Goal: Navigation & Orientation: Find specific page/section

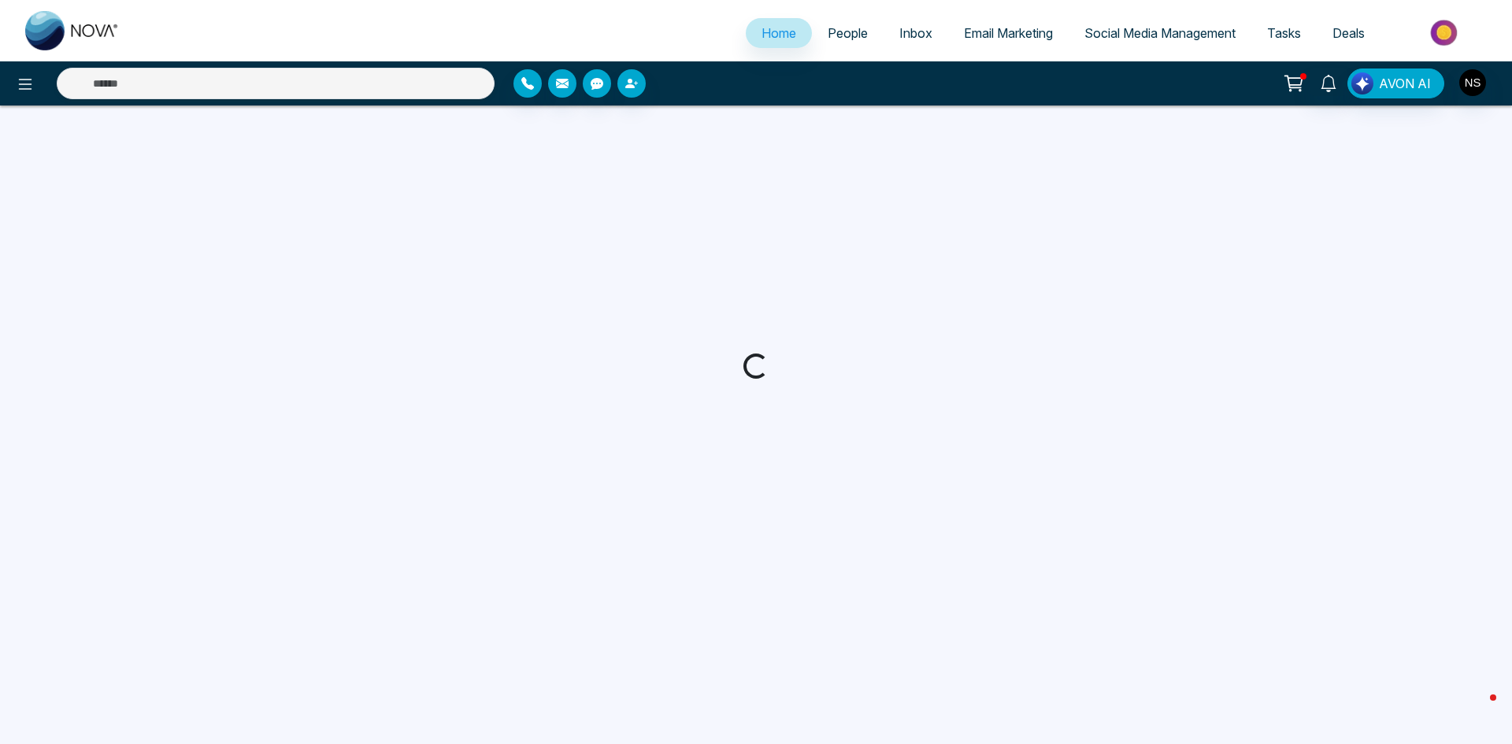
select select "*"
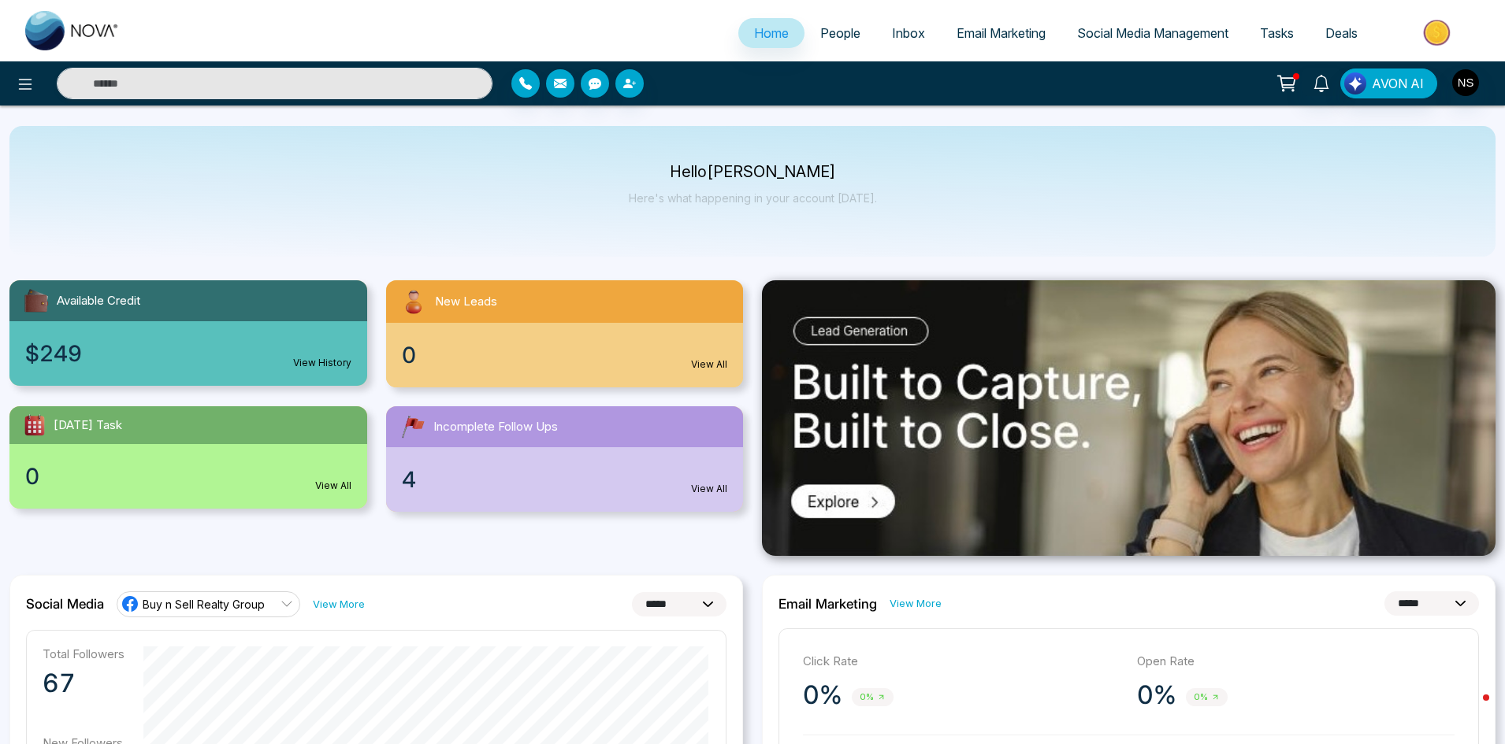
click at [1297, 75] on div at bounding box center [1296, 76] width 6 height 6
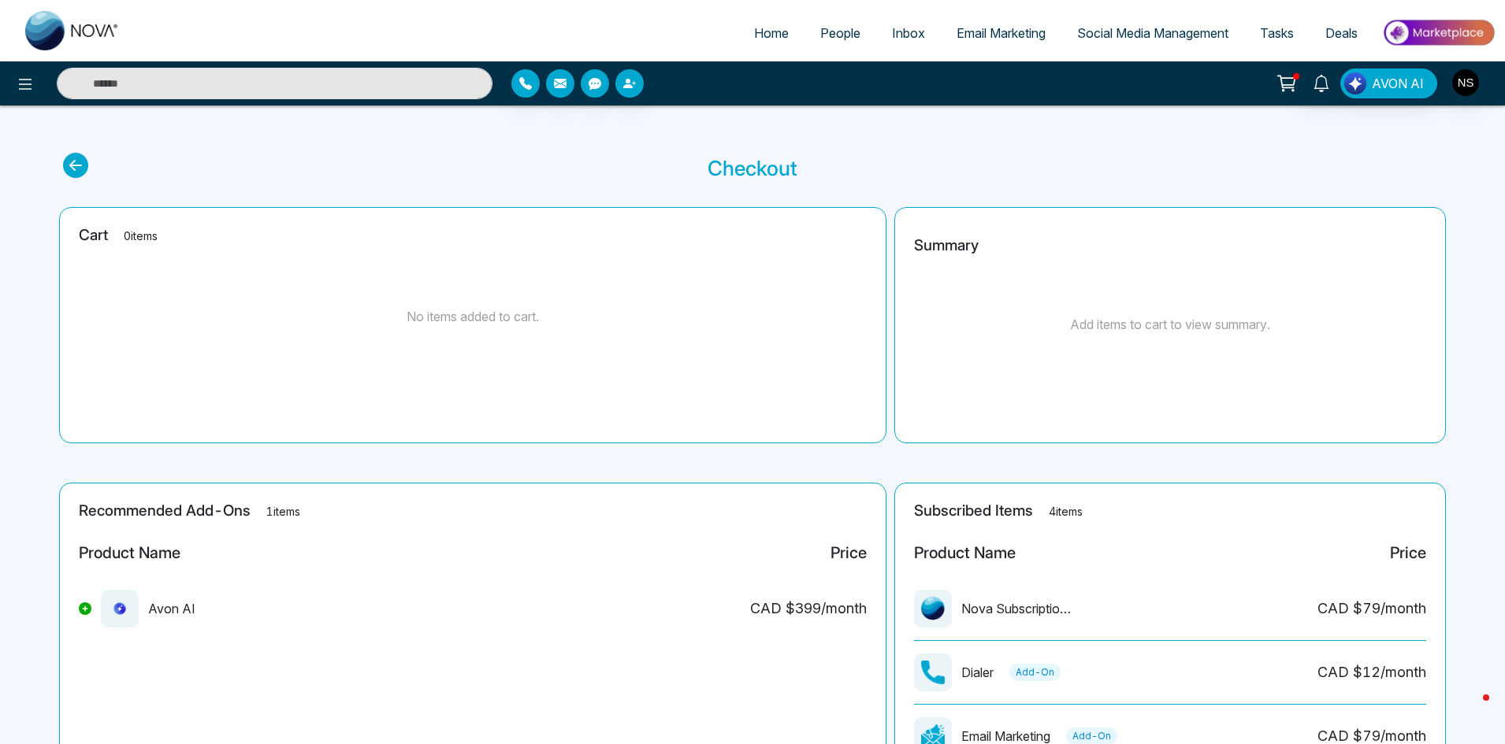
click at [1282, 32] on span "Tasks" at bounding box center [1277, 33] width 34 height 16
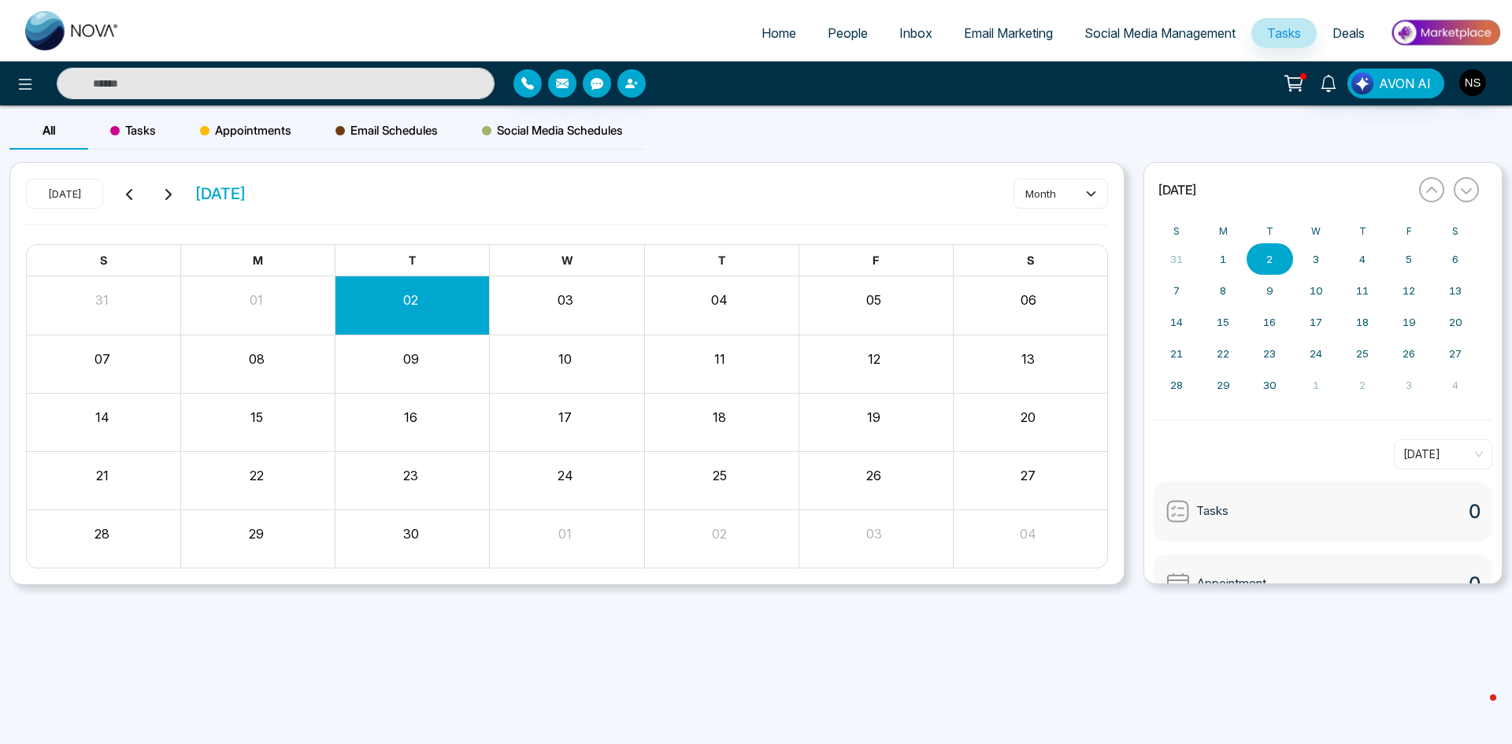
click at [1342, 26] on span "Deals" at bounding box center [1349, 33] width 32 height 16
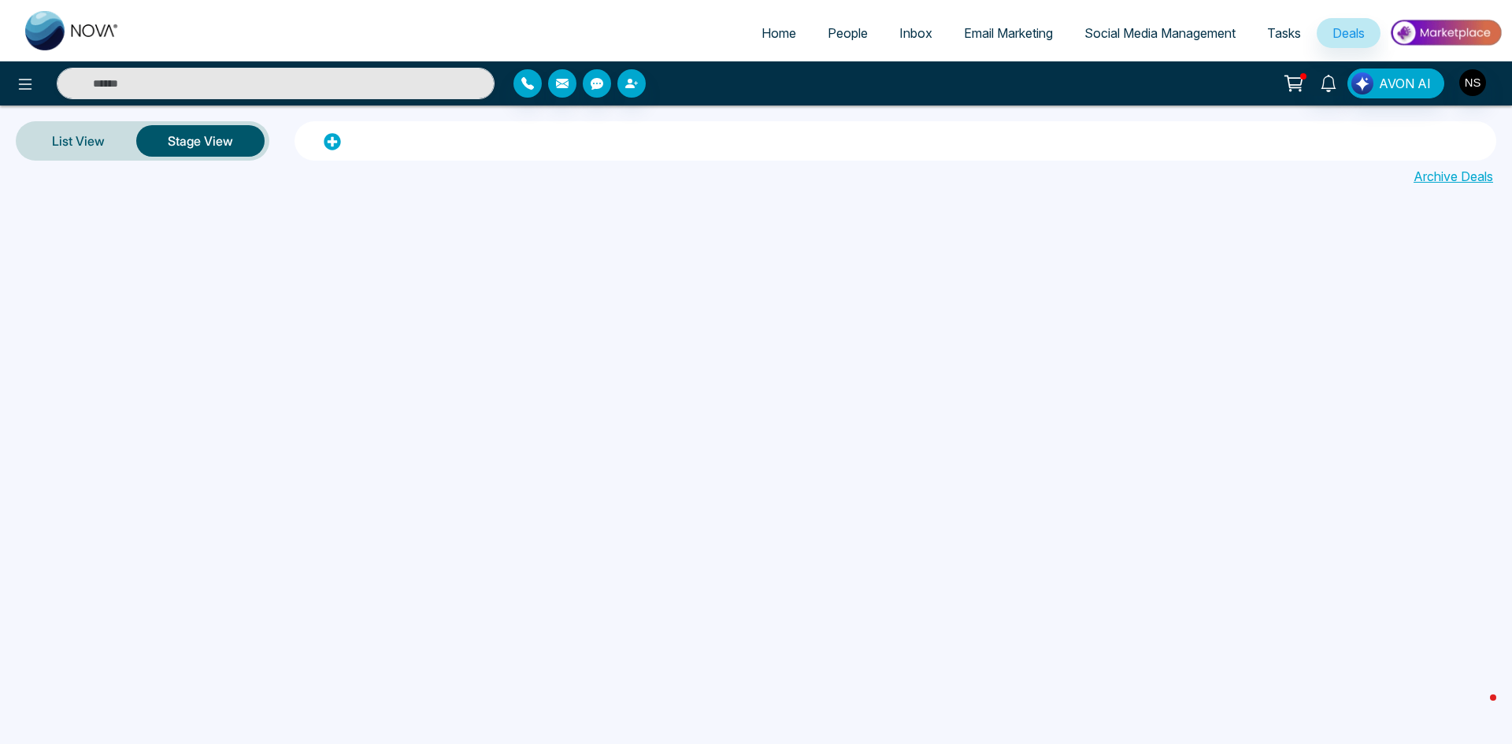
click at [765, 36] on span "Home" at bounding box center [779, 33] width 35 height 16
select select "*"
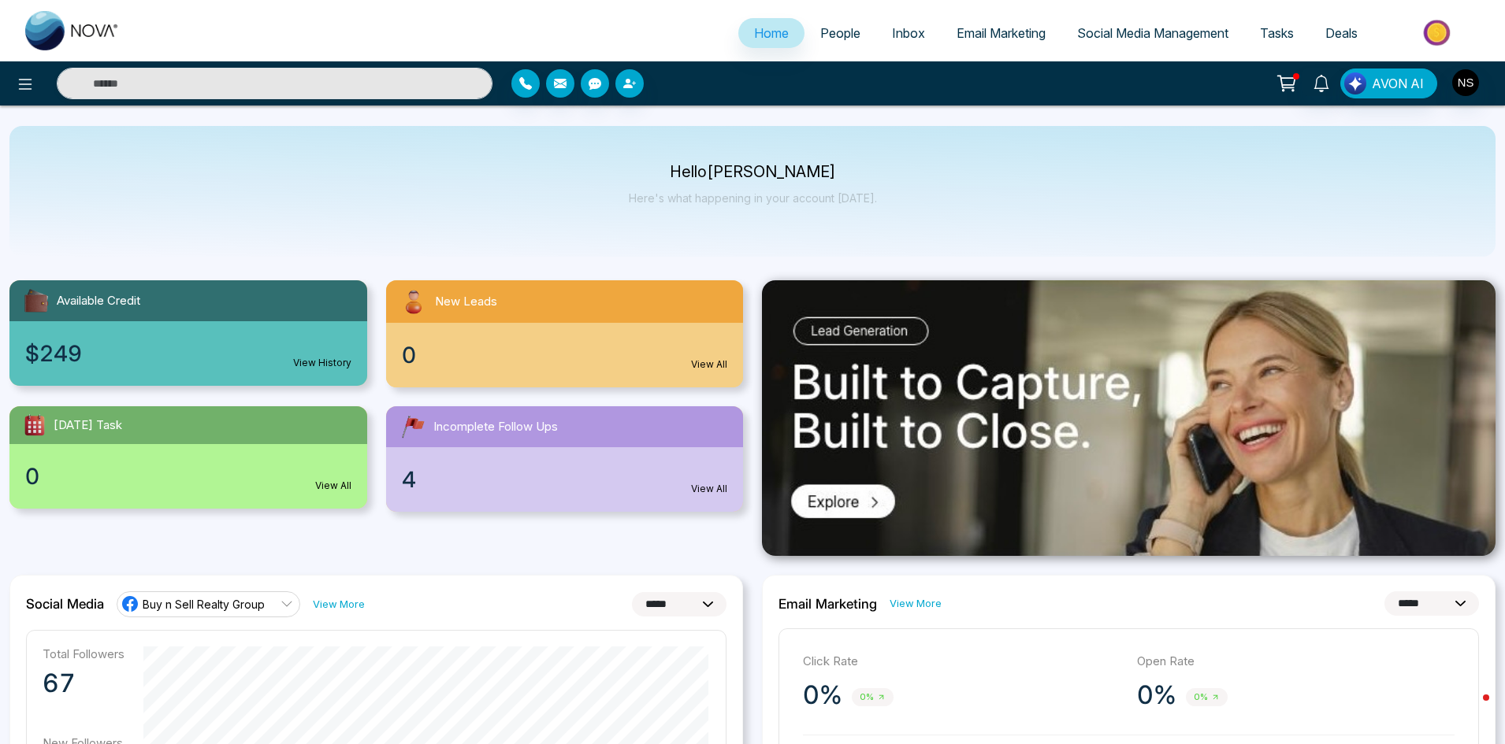
click at [832, 31] on span "People" at bounding box center [840, 33] width 40 height 16
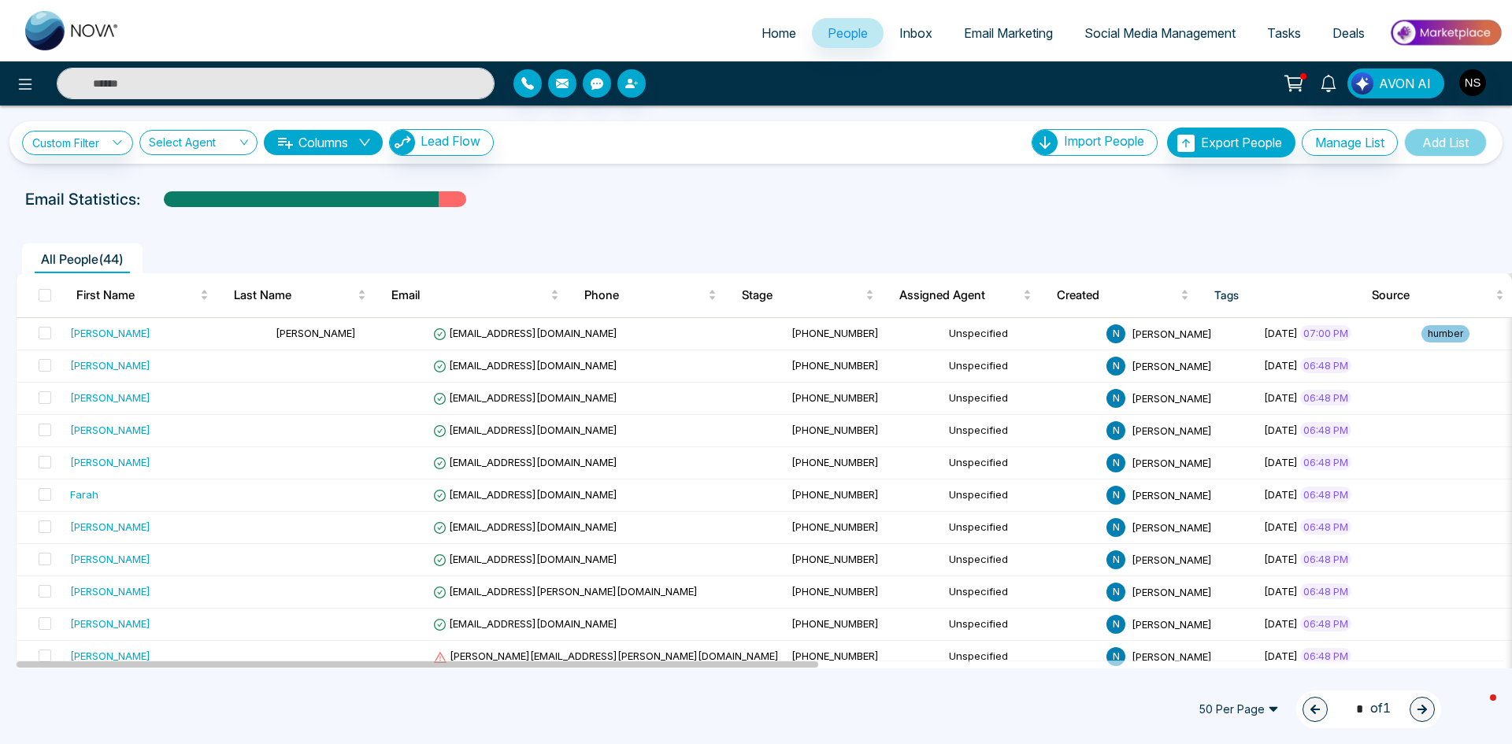
click at [900, 27] on span "Inbox" at bounding box center [916, 33] width 33 height 16
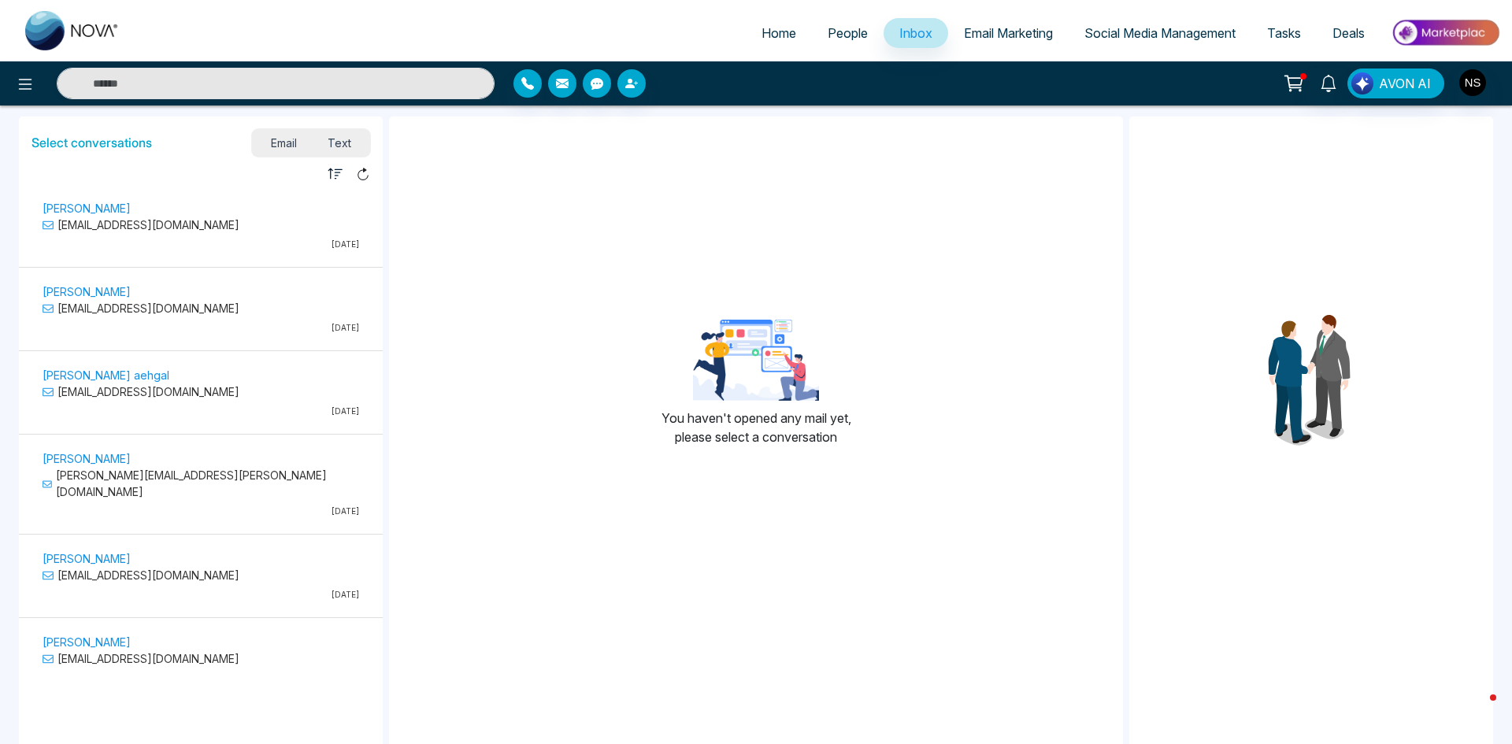
click at [90, 213] on p "[PERSON_NAME]" at bounding box center [201, 208] width 317 height 17
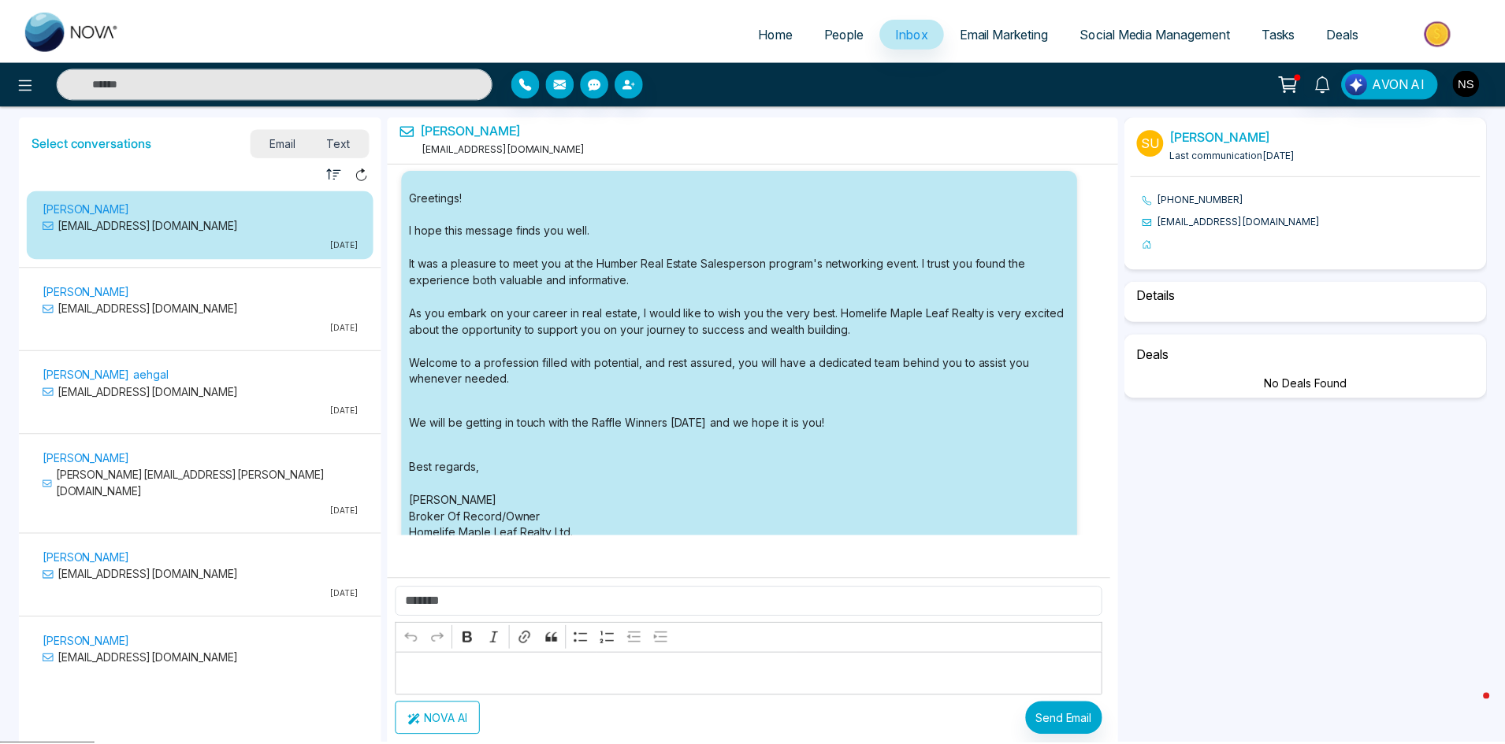
scroll to position [540, 0]
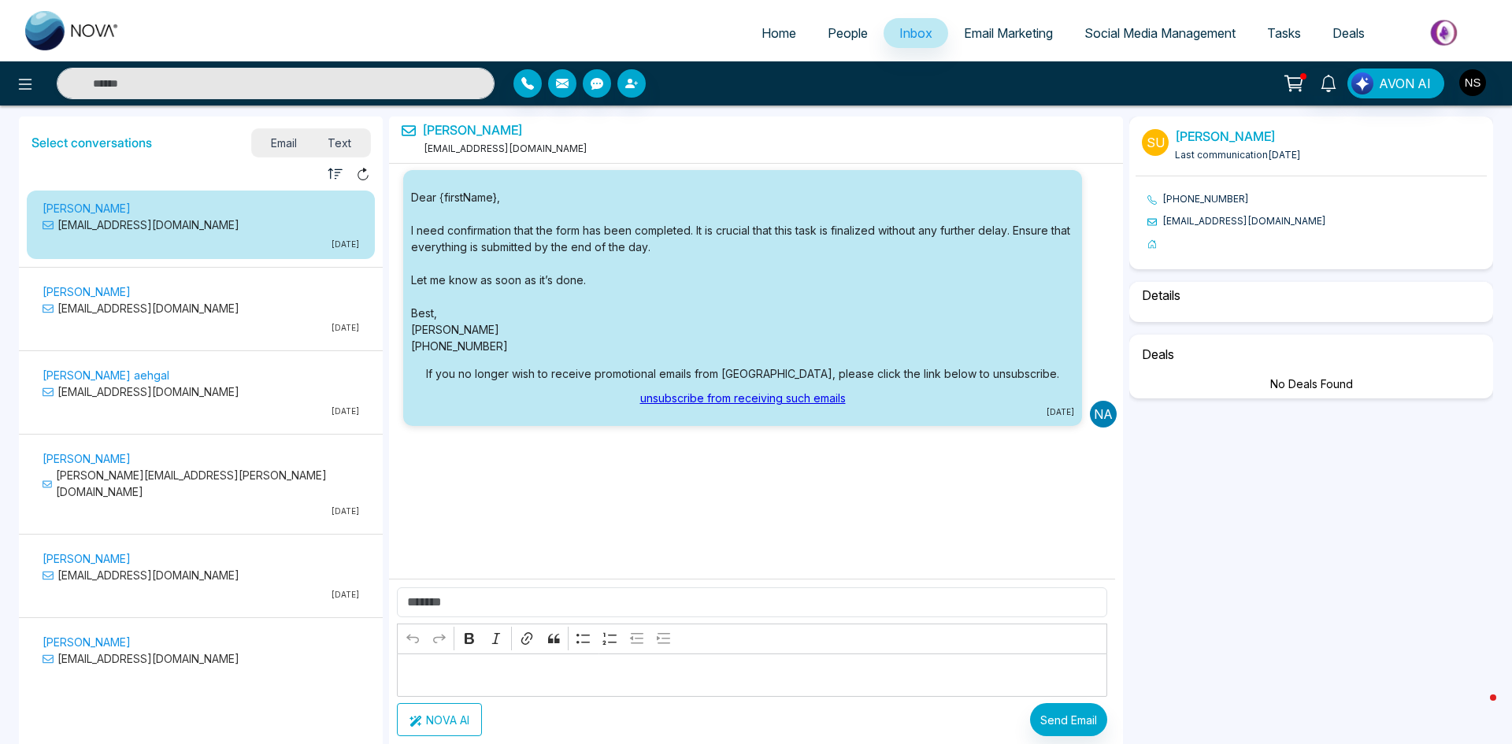
select select "*"
select select "**********"
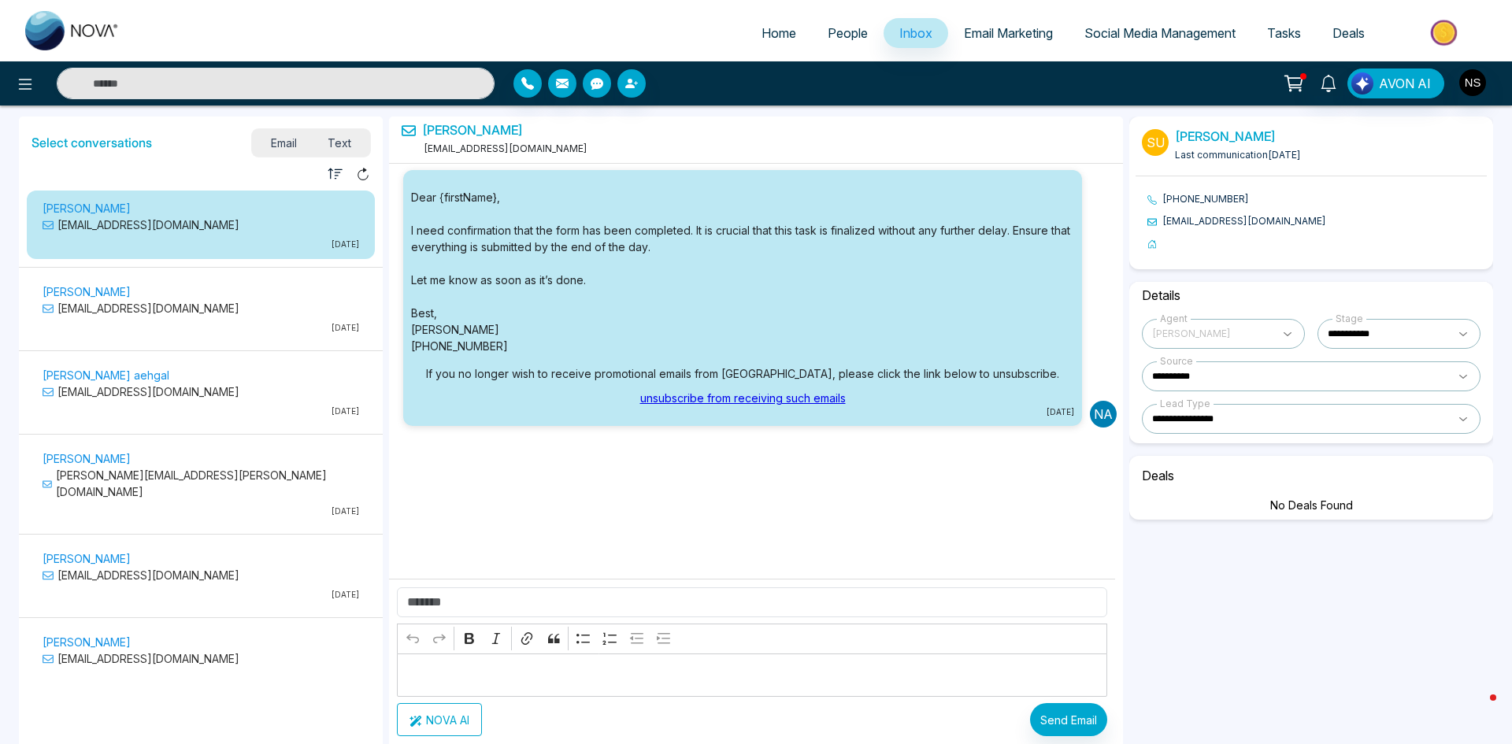
click at [1009, 32] on span "Email Marketing" at bounding box center [1008, 33] width 89 height 16
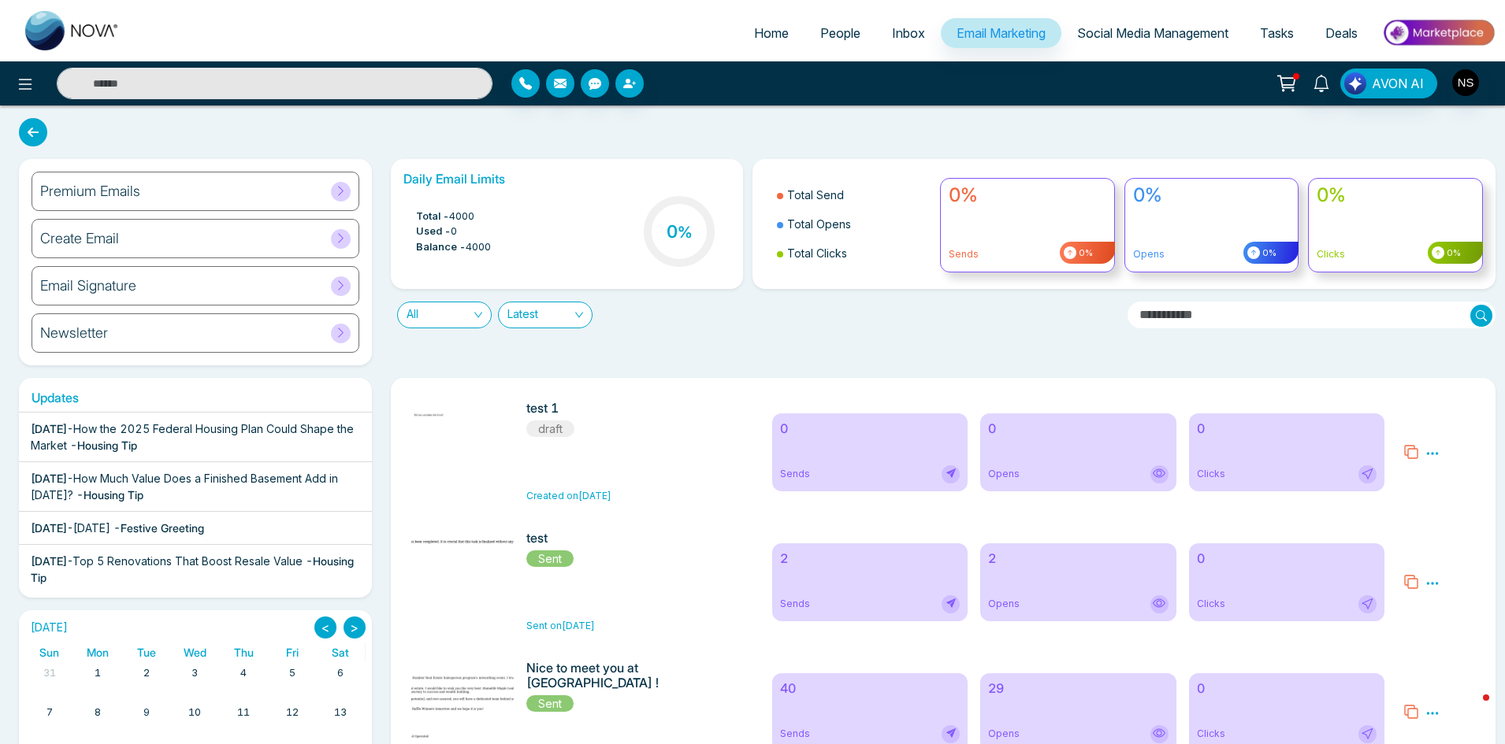
click at [204, 431] on span "How the 2025 Federal Housing Plan Could Shape the Market" at bounding box center [192, 437] width 323 height 30
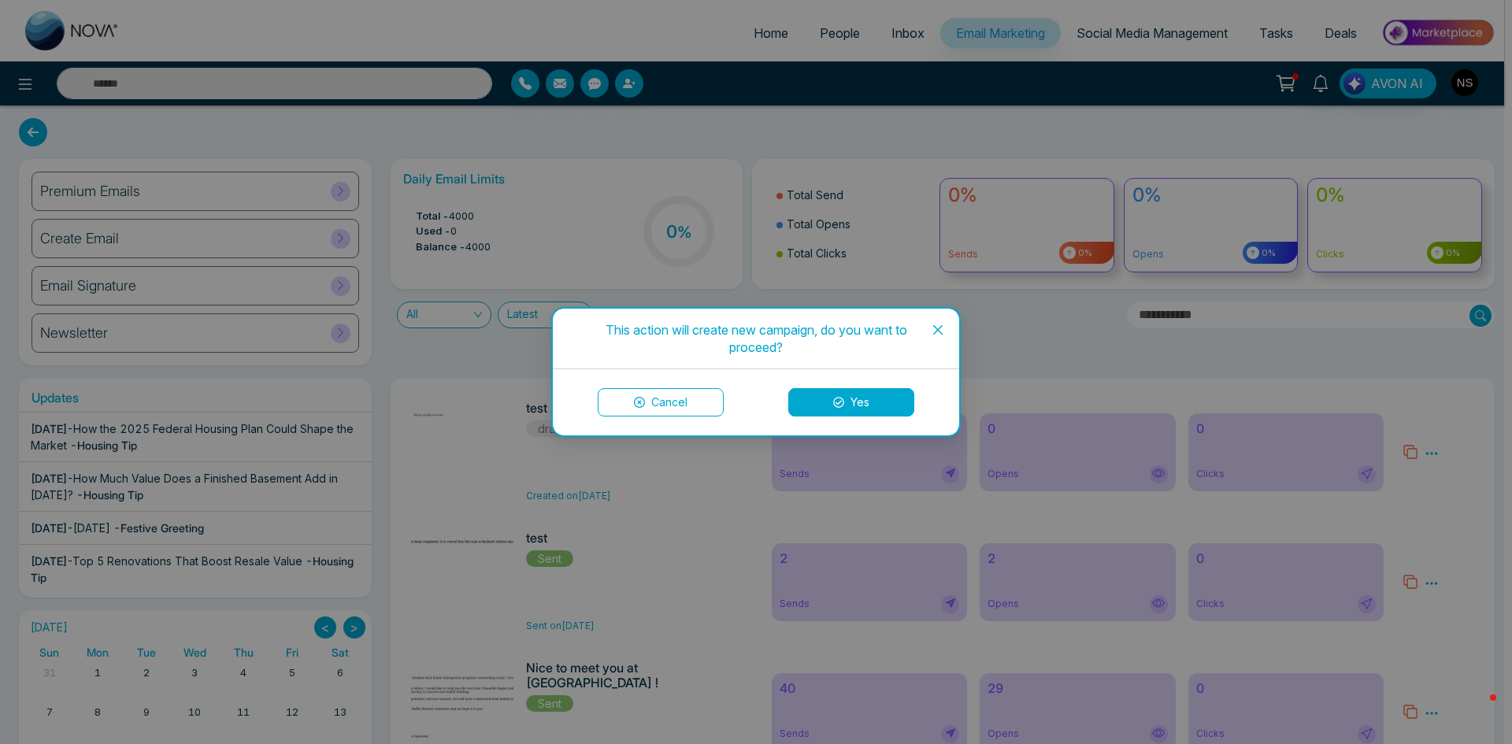
click at [938, 326] on icon "close" at bounding box center [938, 330] width 13 height 13
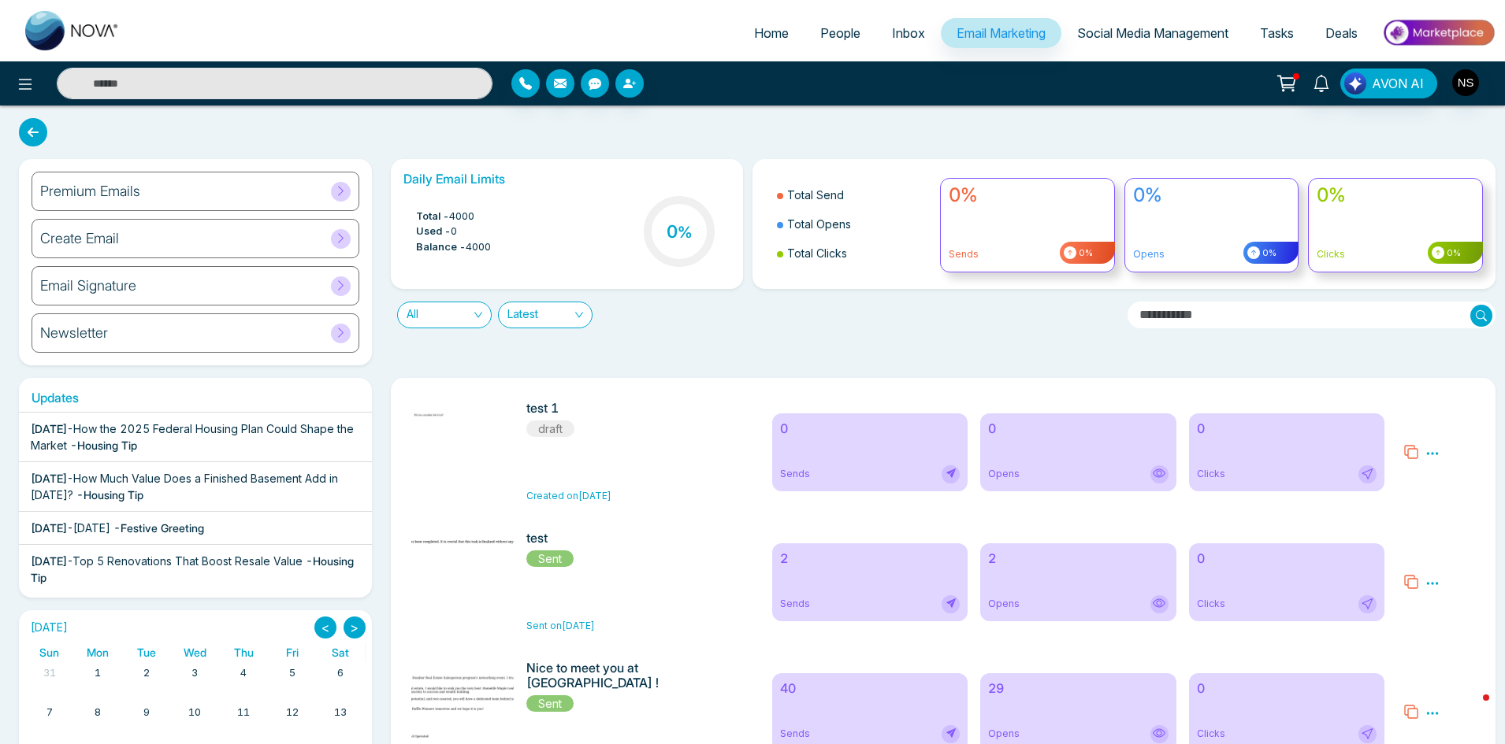
click at [1108, 37] on span "Social Media Management" at bounding box center [1152, 33] width 151 height 16
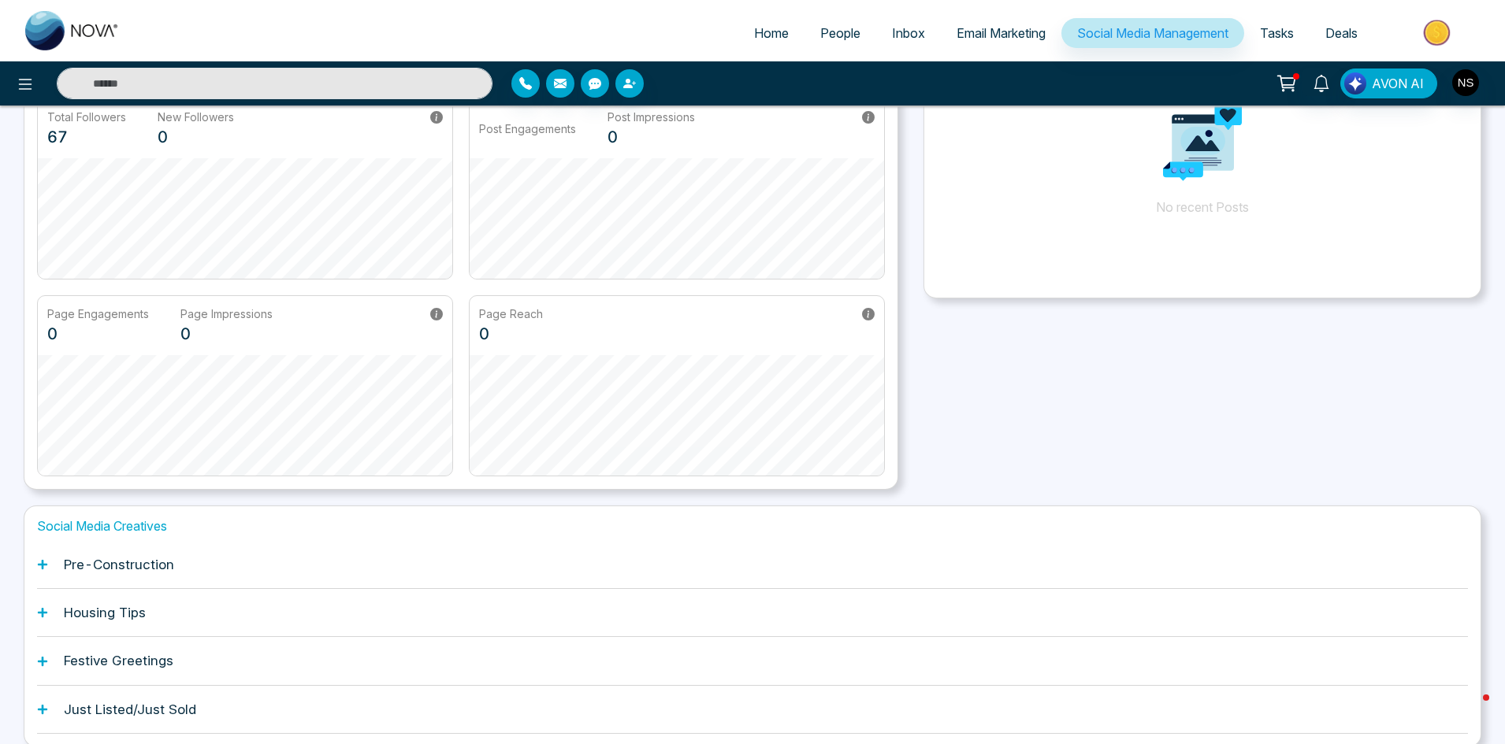
scroll to position [220, 0]
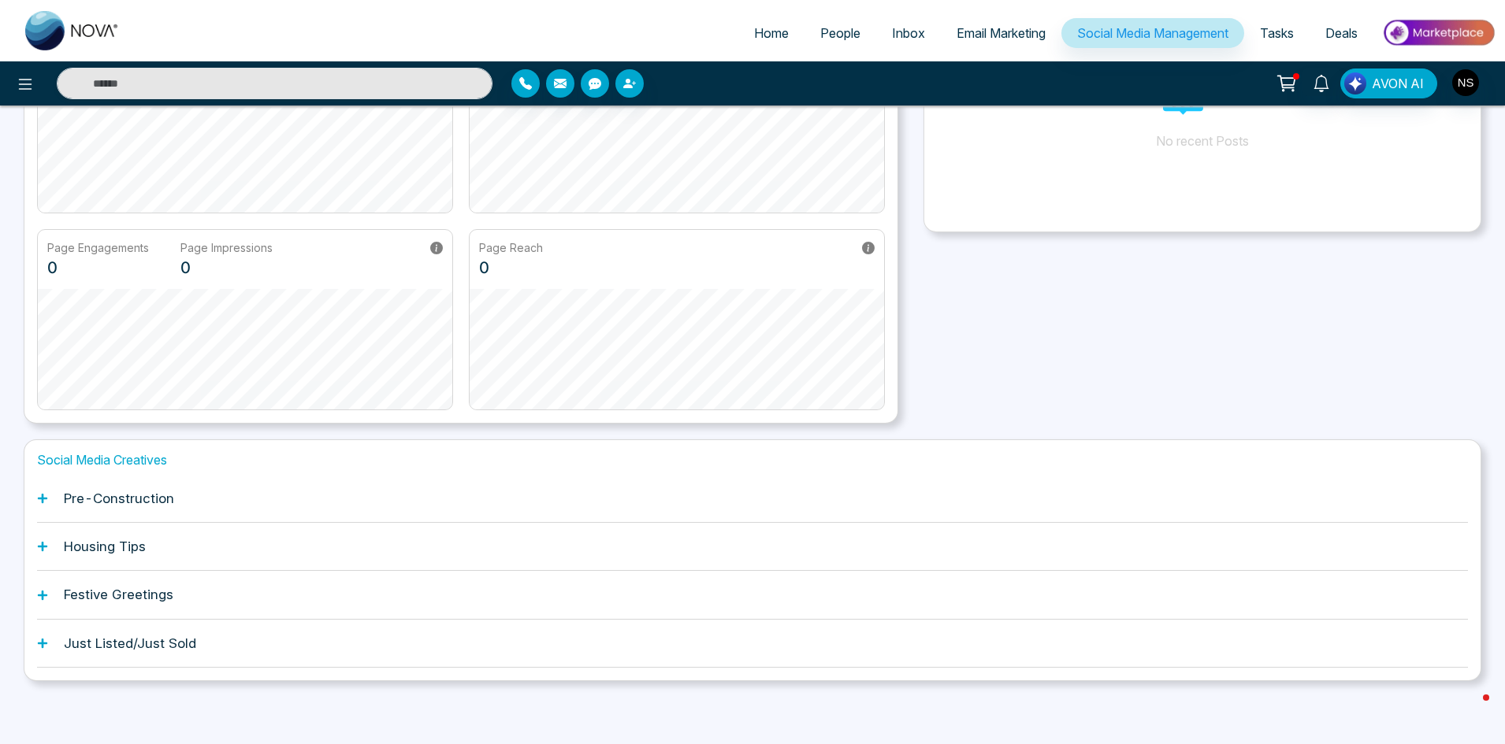
click at [120, 597] on h1 "Festive Greetings" at bounding box center [118, 595] width 109 height 16
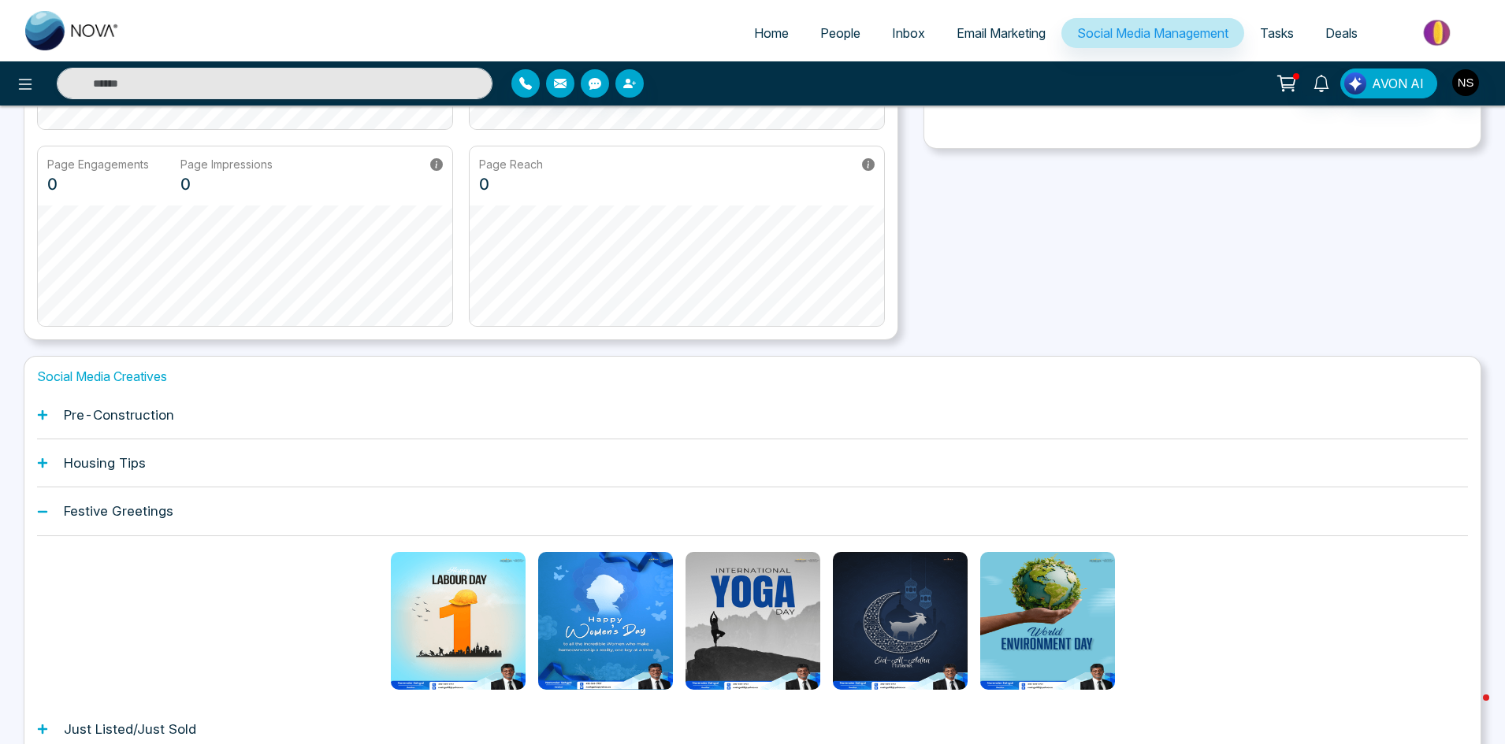
scroll to position [310, 0]
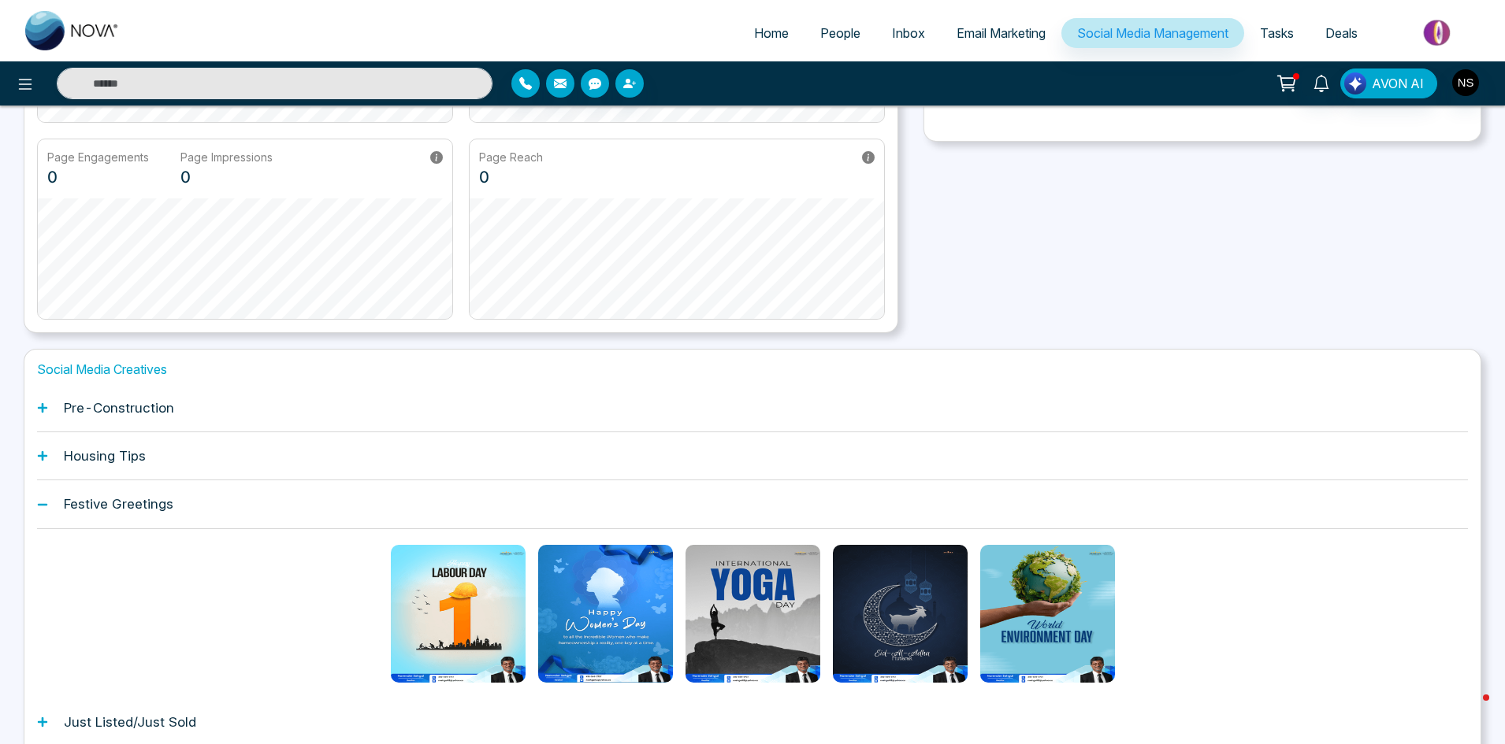
click at [121, 459] on h1 "Housing Tips" at bounding box center [105, 456] width 82 height 16
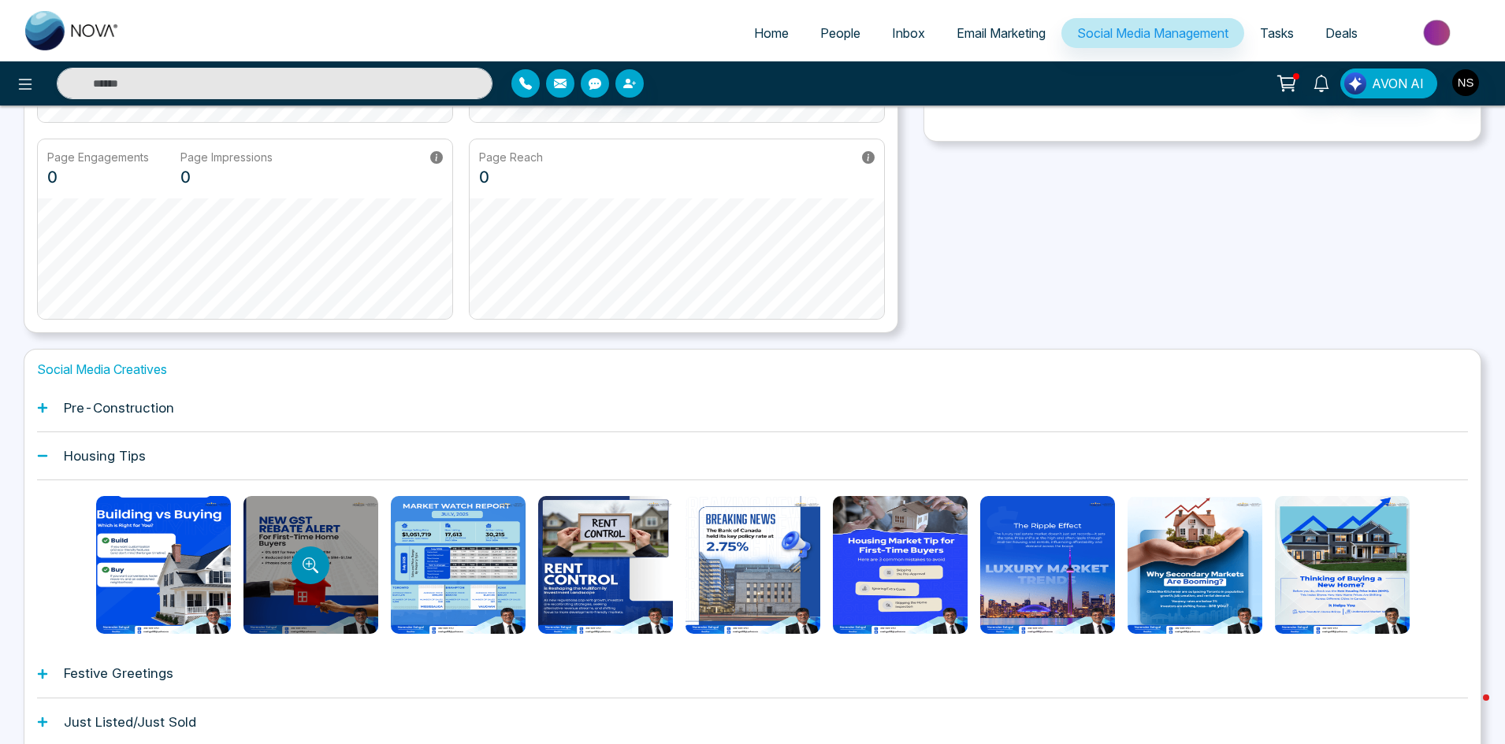
click at [304, 573] on button "Preview template" at bounding box center [310, 566] width 38 height 38
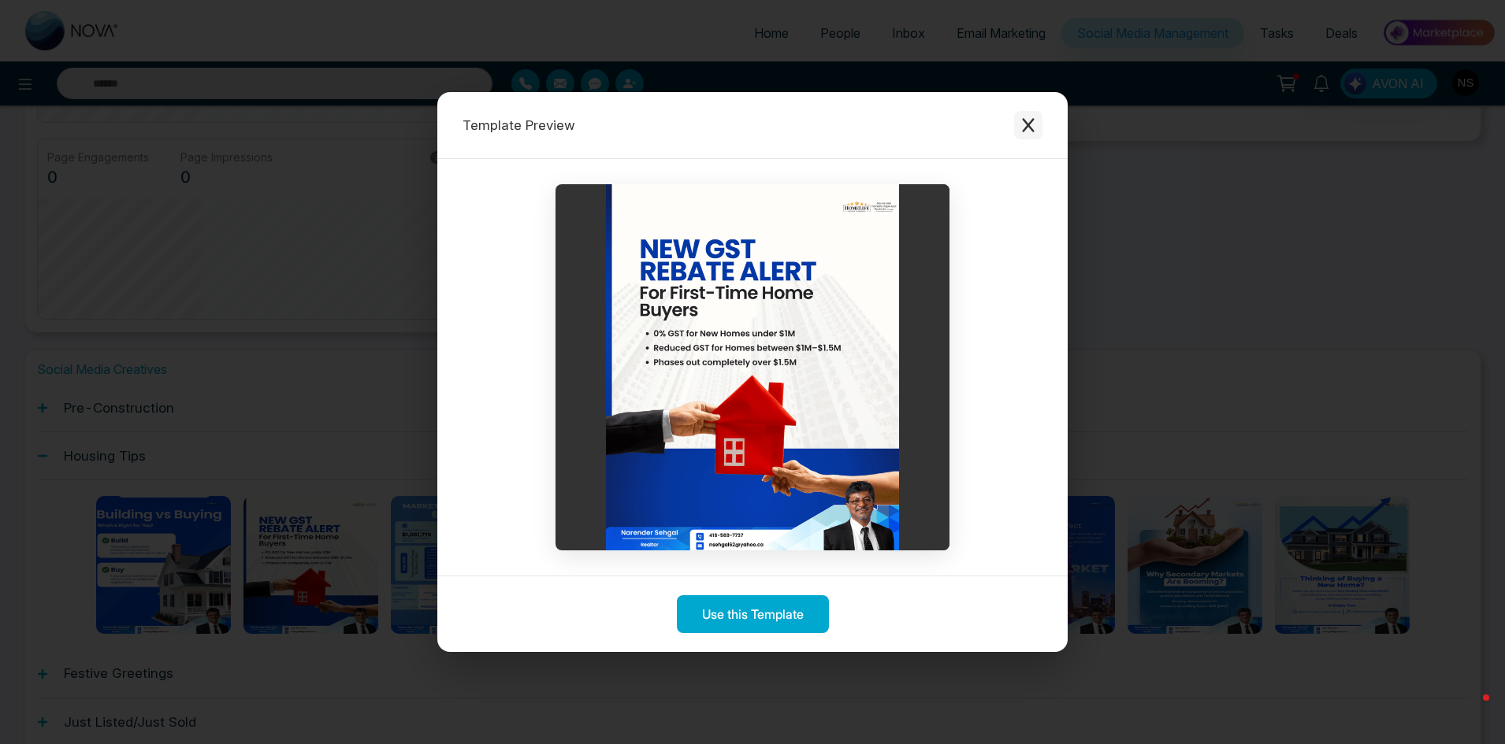
click at [1031, 123] on icon "Close modal" at bounding box center [1028, 125] width 12 height 14
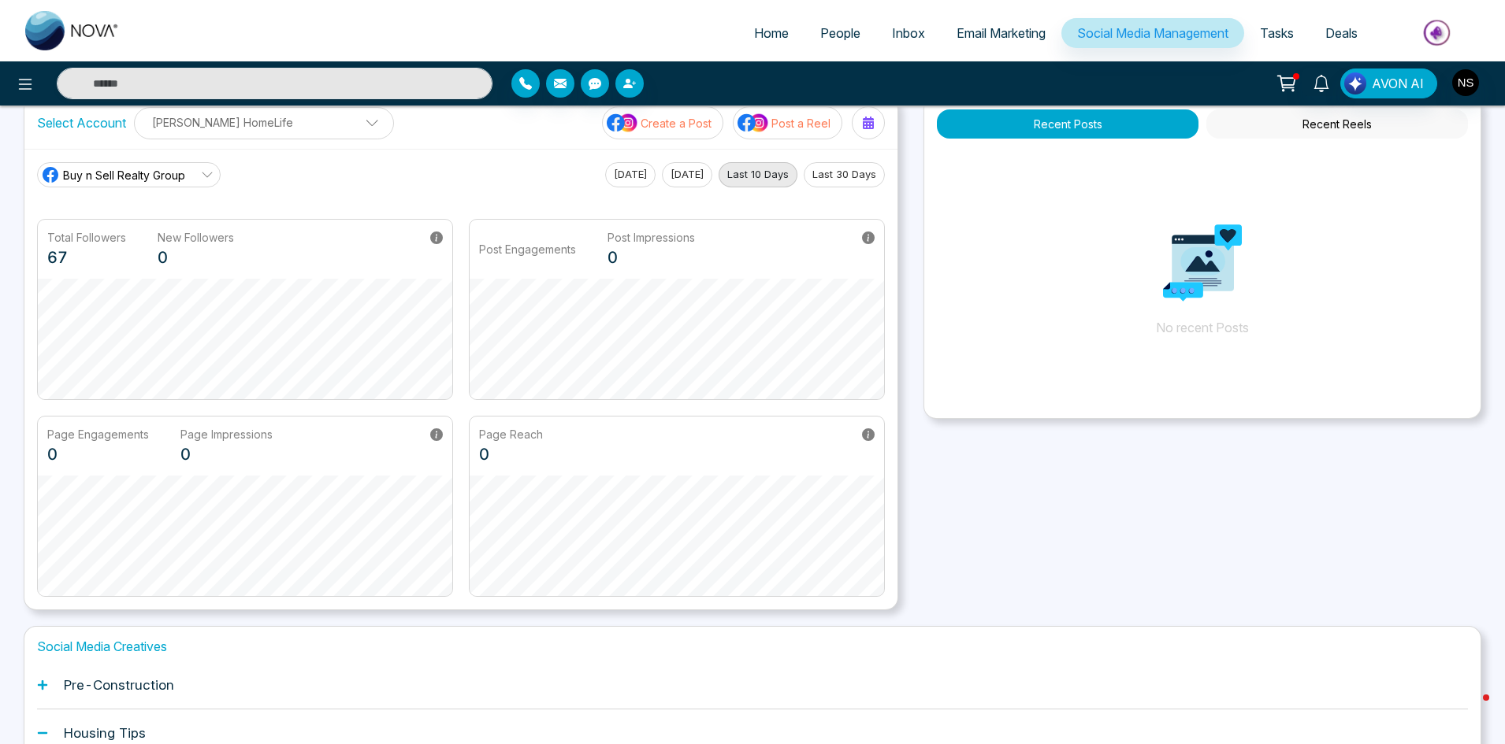
scroll to position [0, 0]
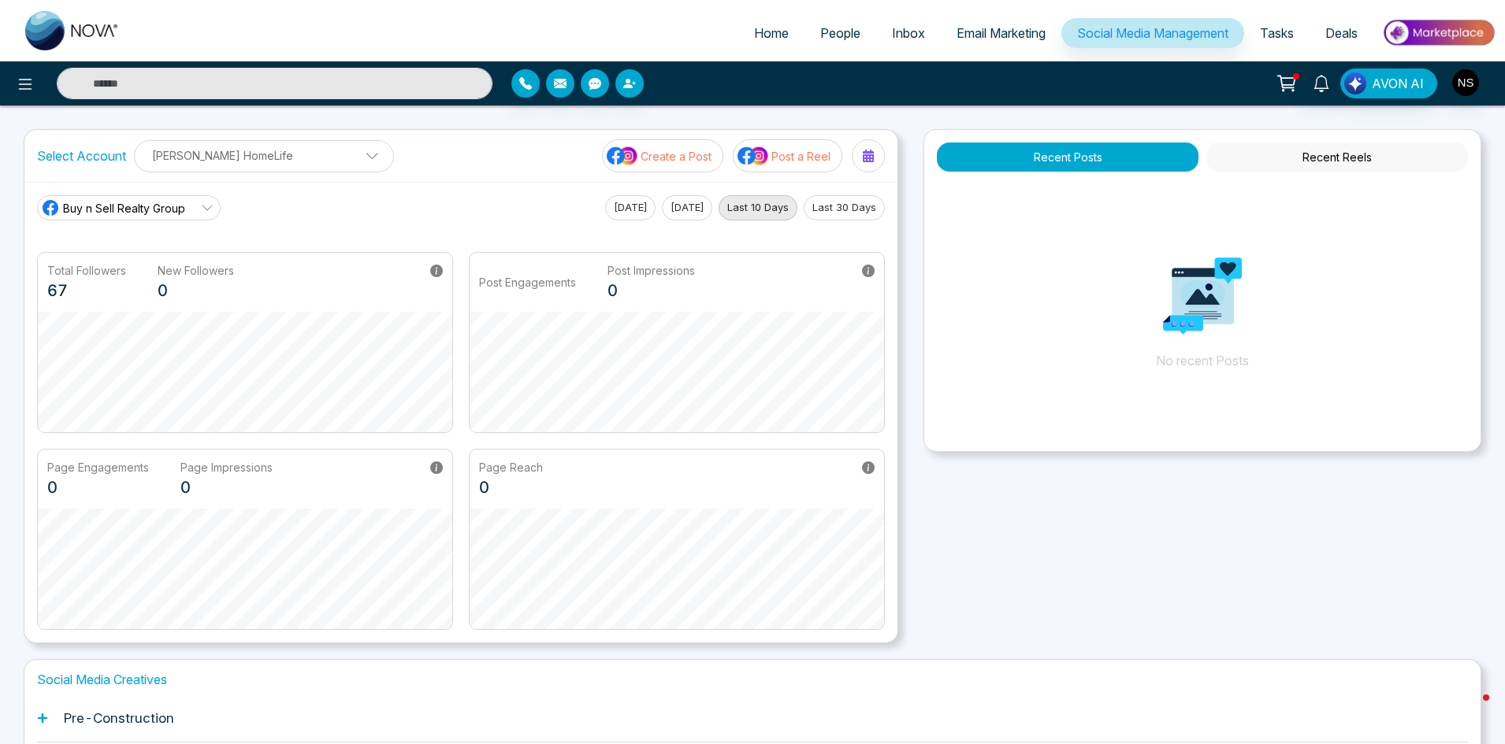
click at [123, 640] on div "Buy n Sell Realty Group [DATE] [DATE] Last 10 Days Last 30 Days Total Followers…" at bounding box center [460, 412] width 873 height 461
click at [109, 711] on h1 "Pre-Construction" at bounding box center [119, 719] width 110 height 16
click at [1285, 39] on span "Tasks" at bounding box center [1277, 33] width 34 height 16
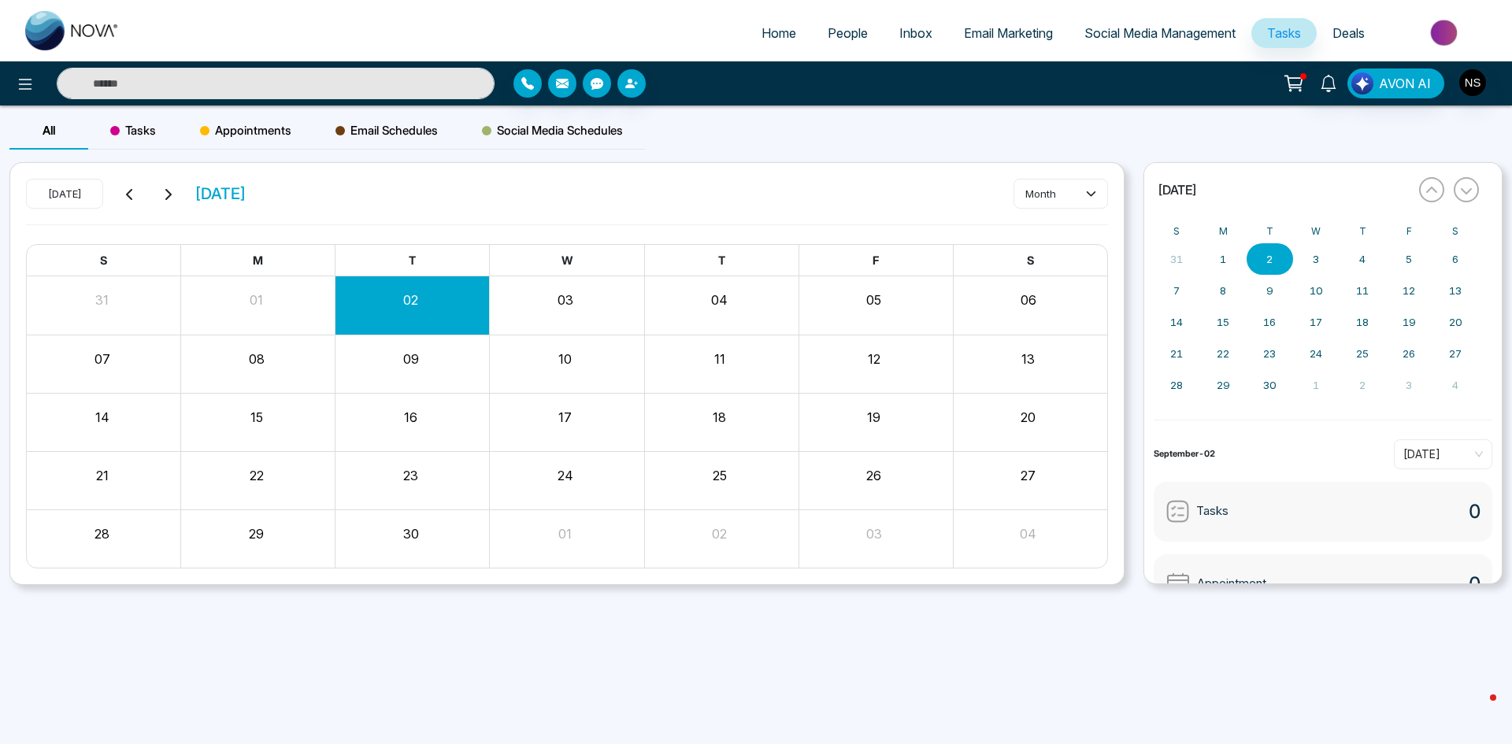
click at [1361, 32] on span "Deals" at bounding box center [1349, 33] width 32 height 16
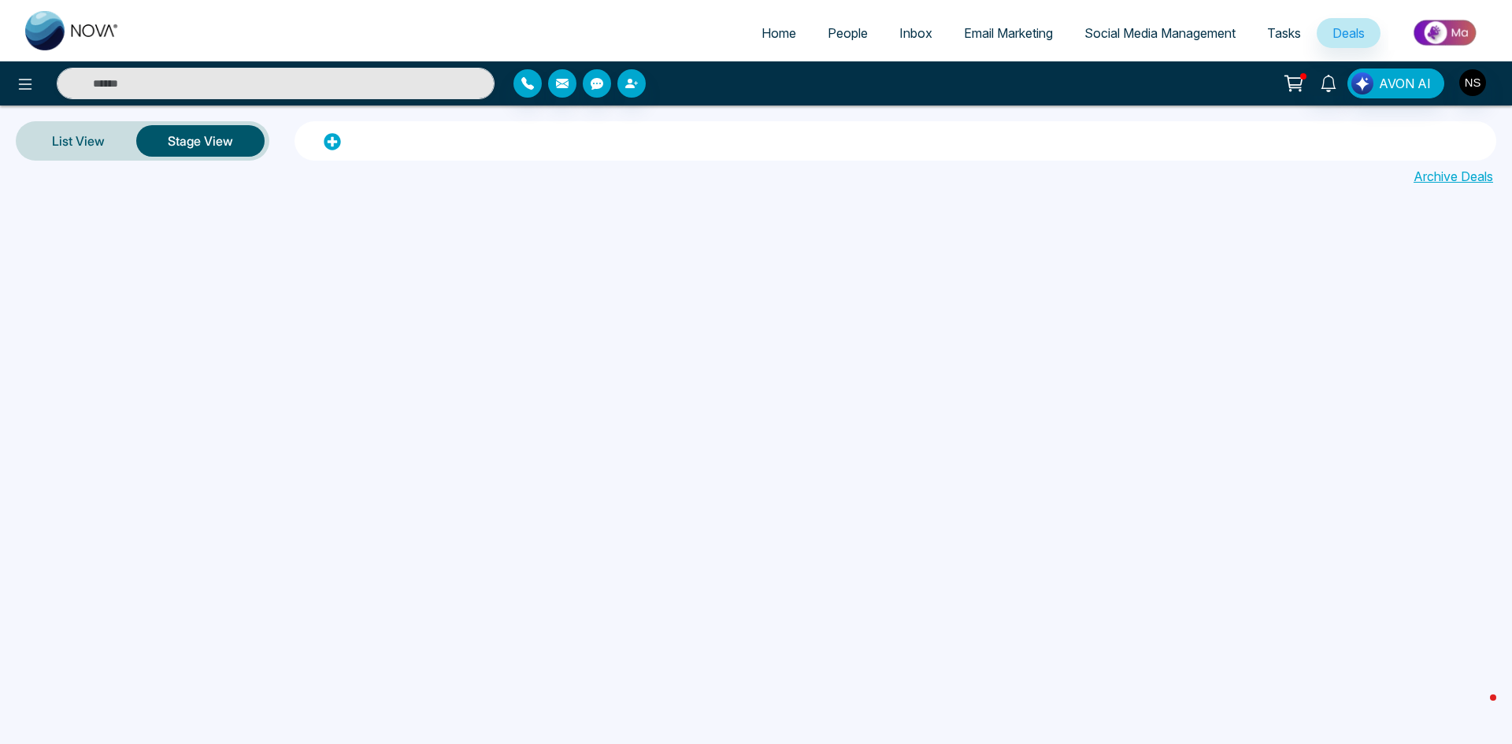
click at [774, 32] on span "Home" at bounding box center [779, 33] width 35 height 16
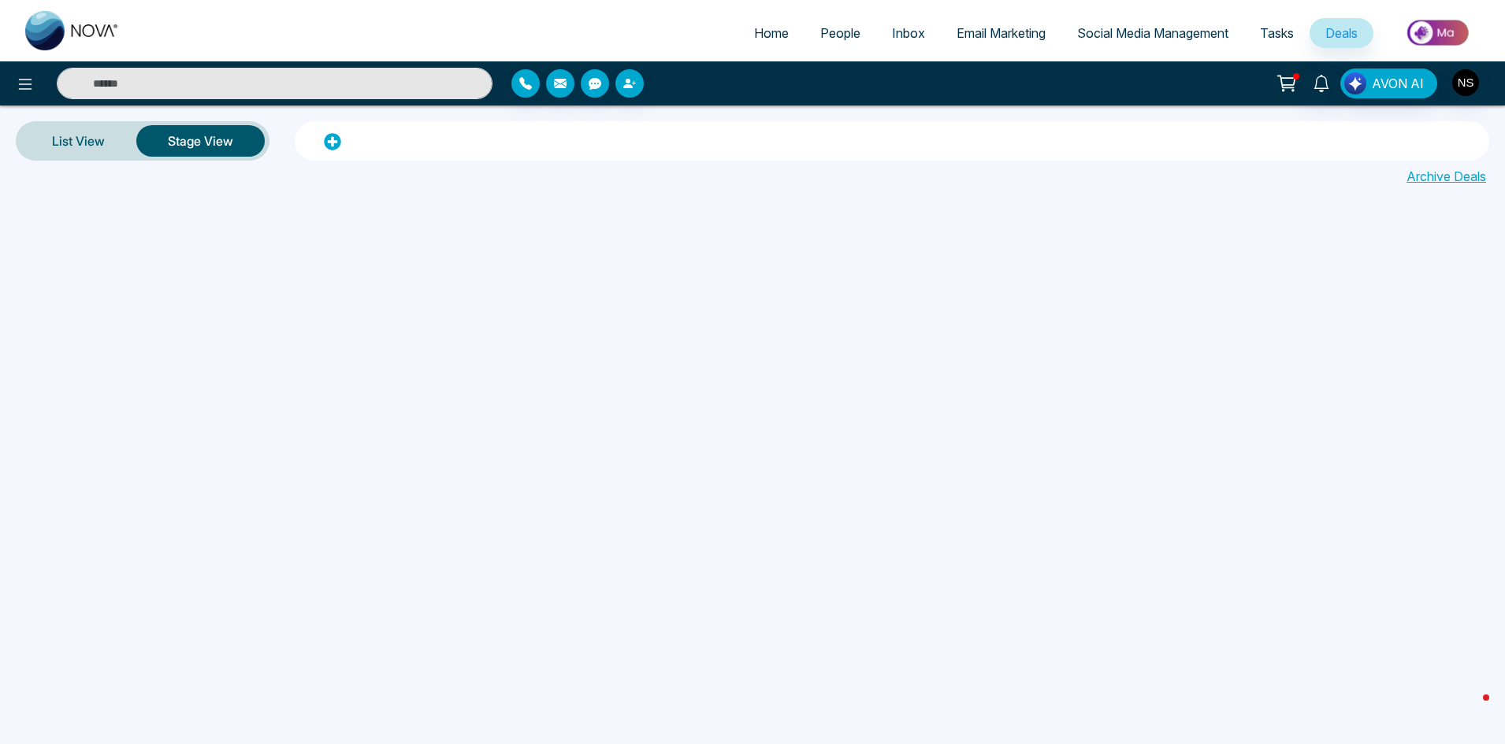
select select "*"
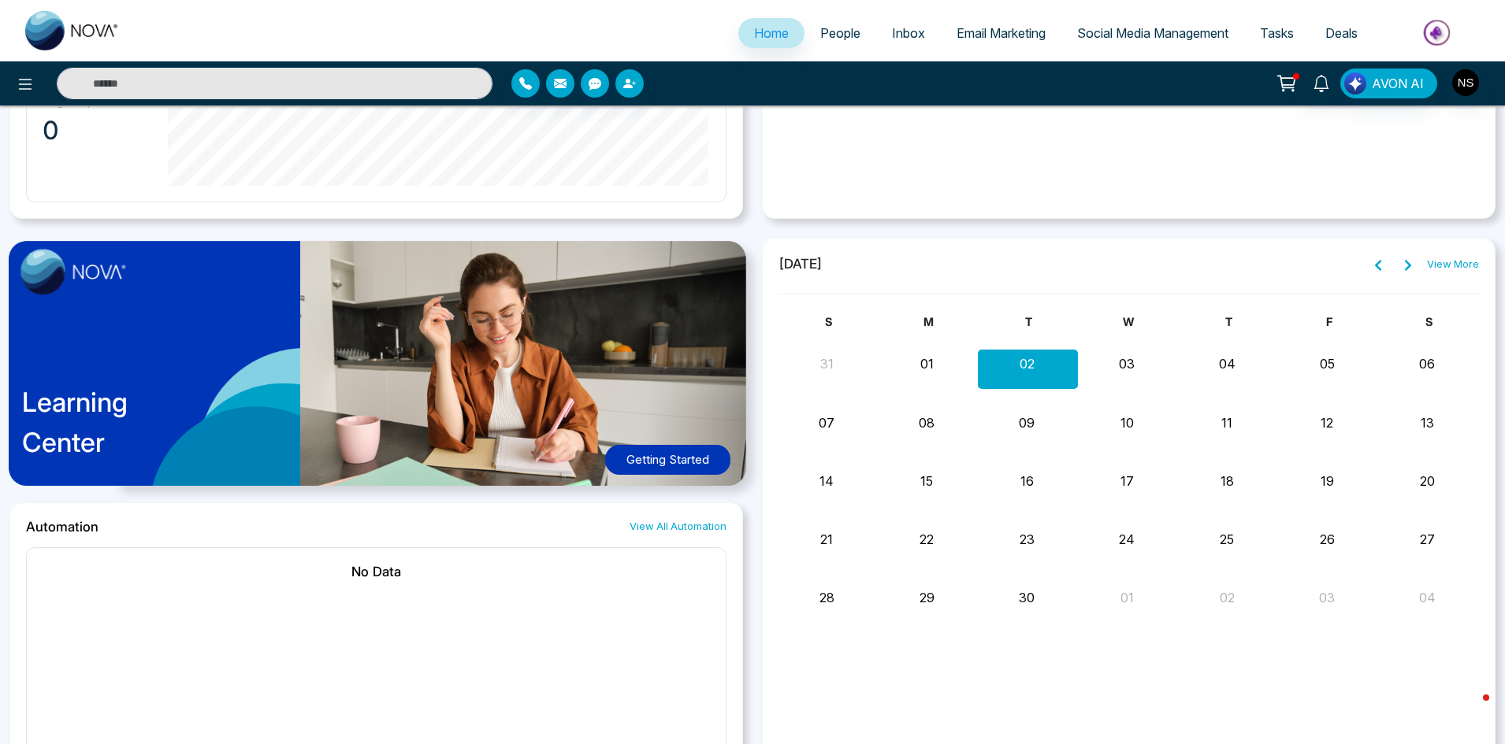
scroll to position [1194, 0]
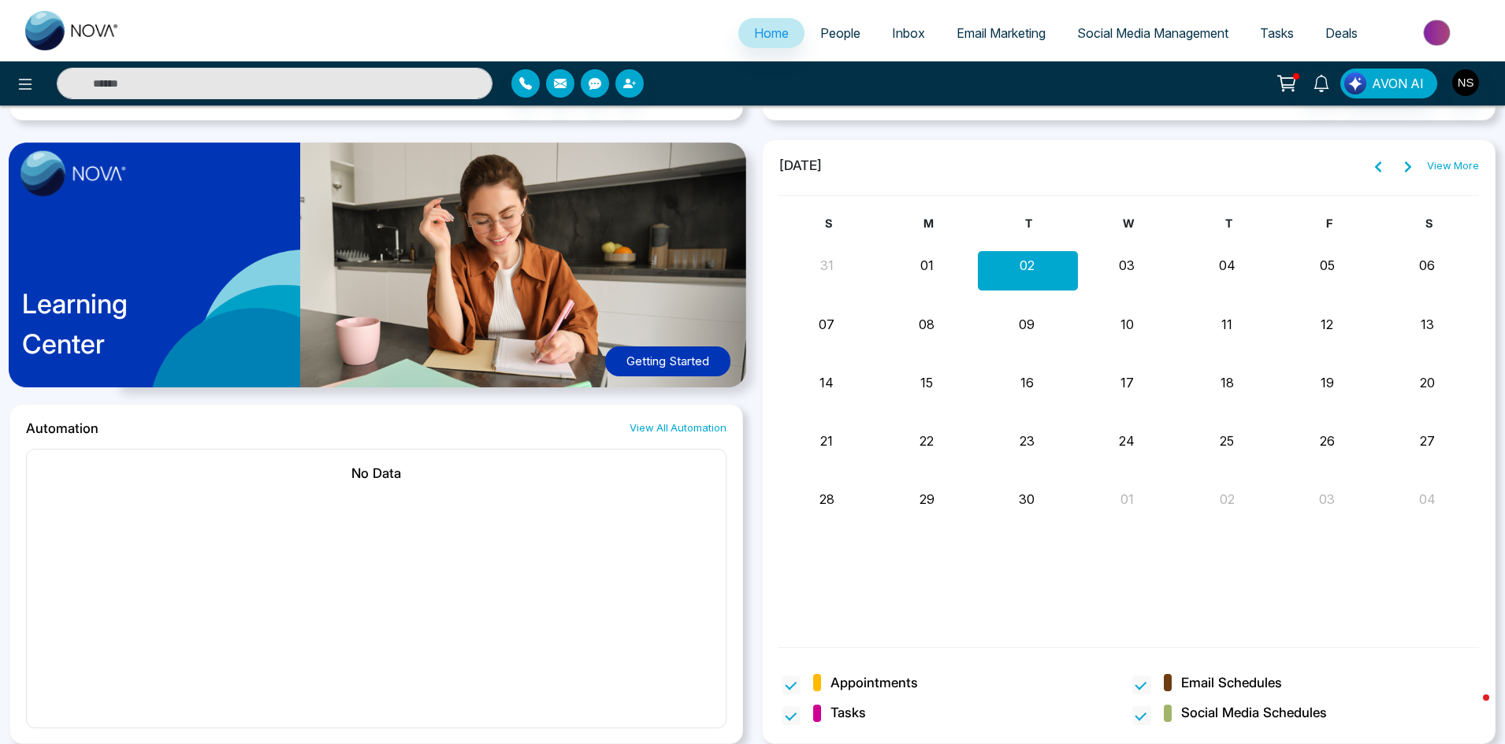
click at [635, 353] on button "Getting Started" at bounding box center [667, 362] width 125 height 31
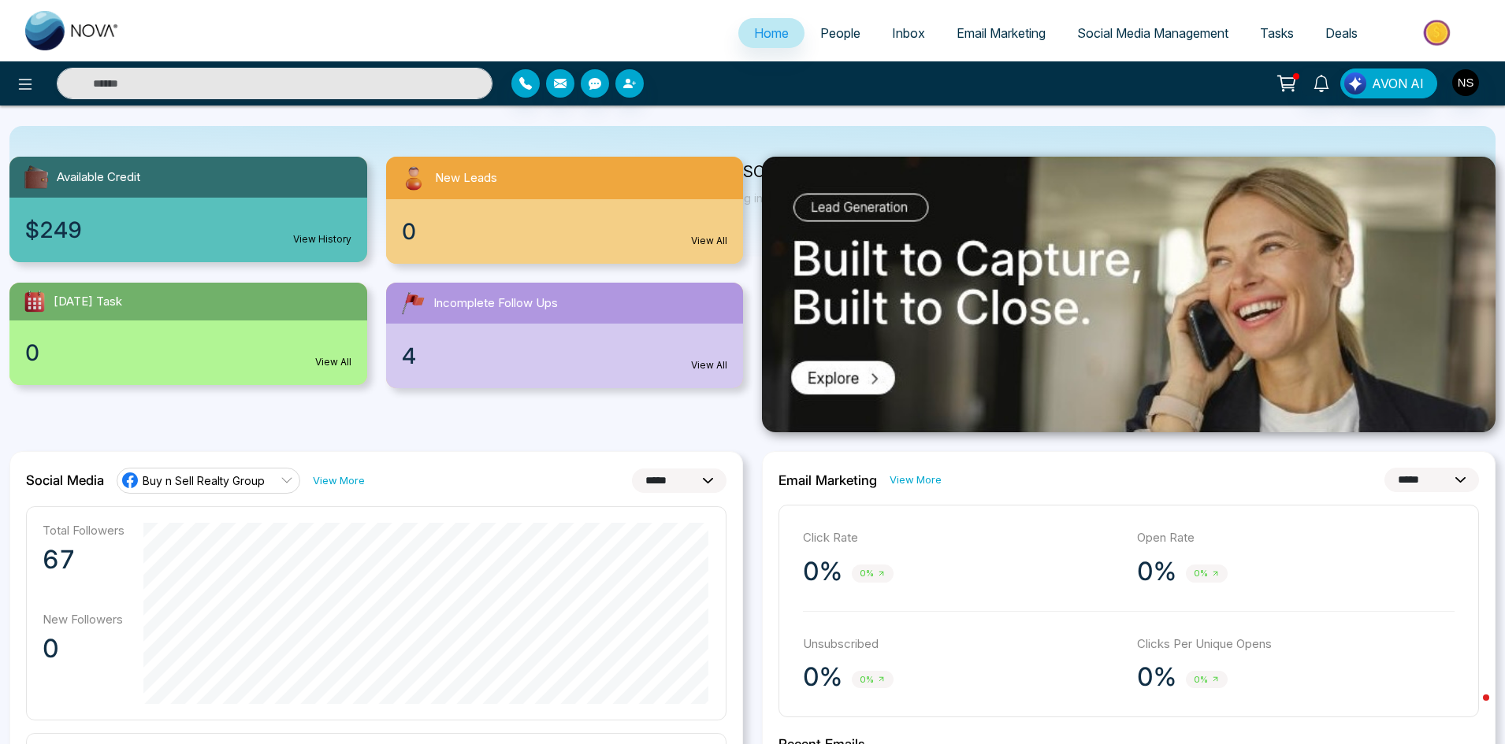
scroll to position [0, 0]
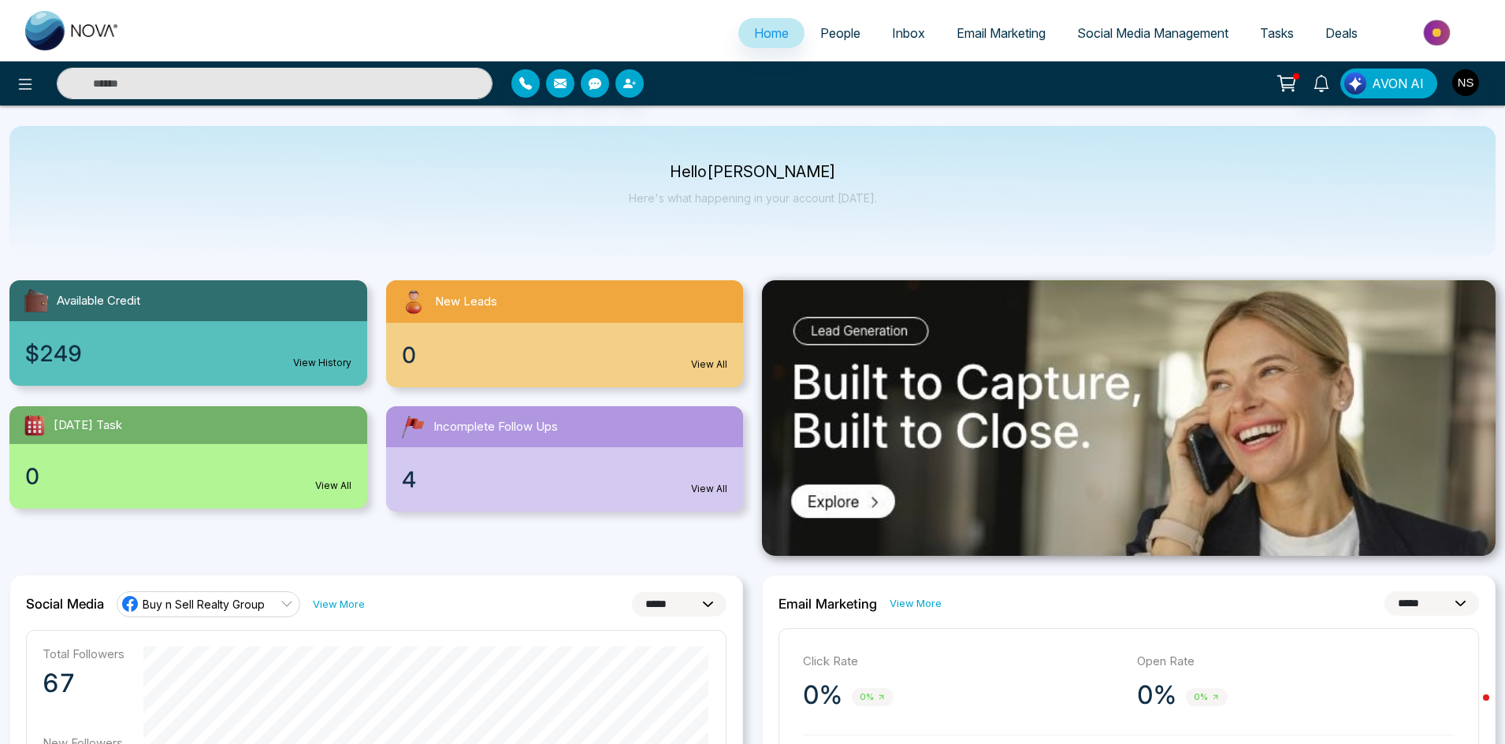
click at [702, 481] on div "4 View All" at bounding box center [565, 479] width 358 height 65
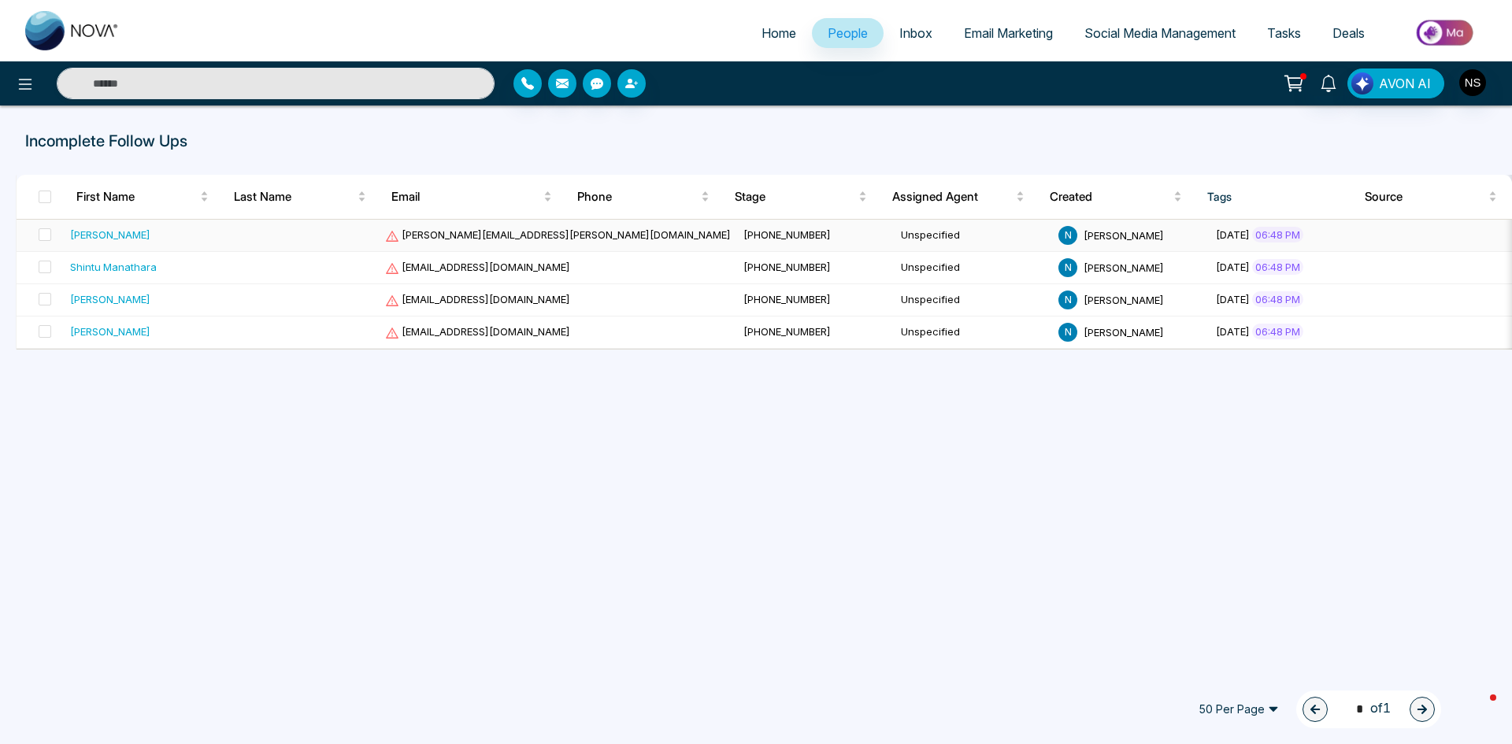
click at [98, 232] on div "[PERSON_NAME]" at bounding box center [110, 235] width 80 height 16
click at [107, 267] on div "Shintu Manathara" at bounding box center [113, 267] width 87 height 16
select select "*"
